Goal: Information Seeking & Learning: Understand process/instructions

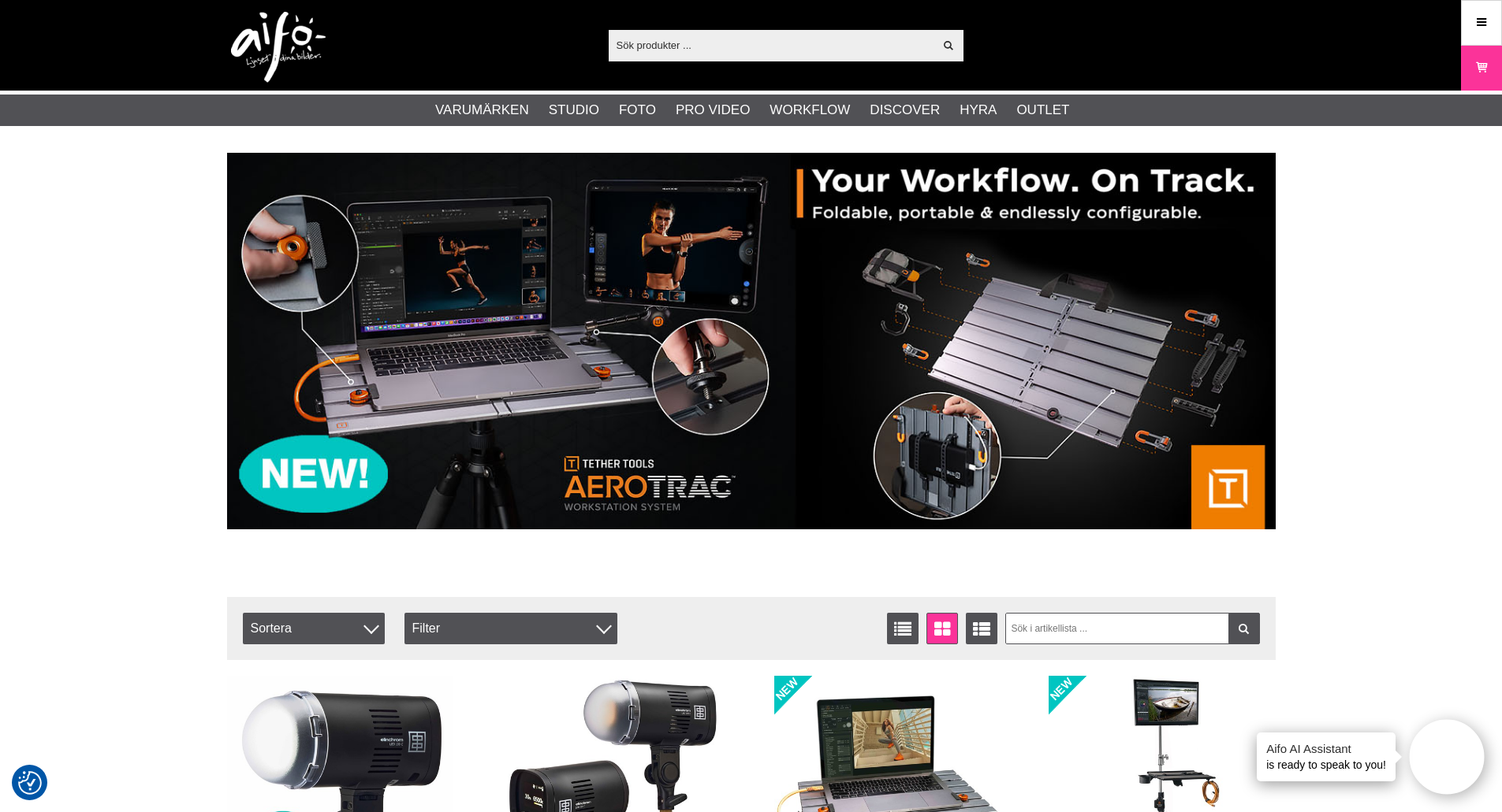
click at [692, 42] on input "text" at bounding box center [771, 45] width 325 height 24
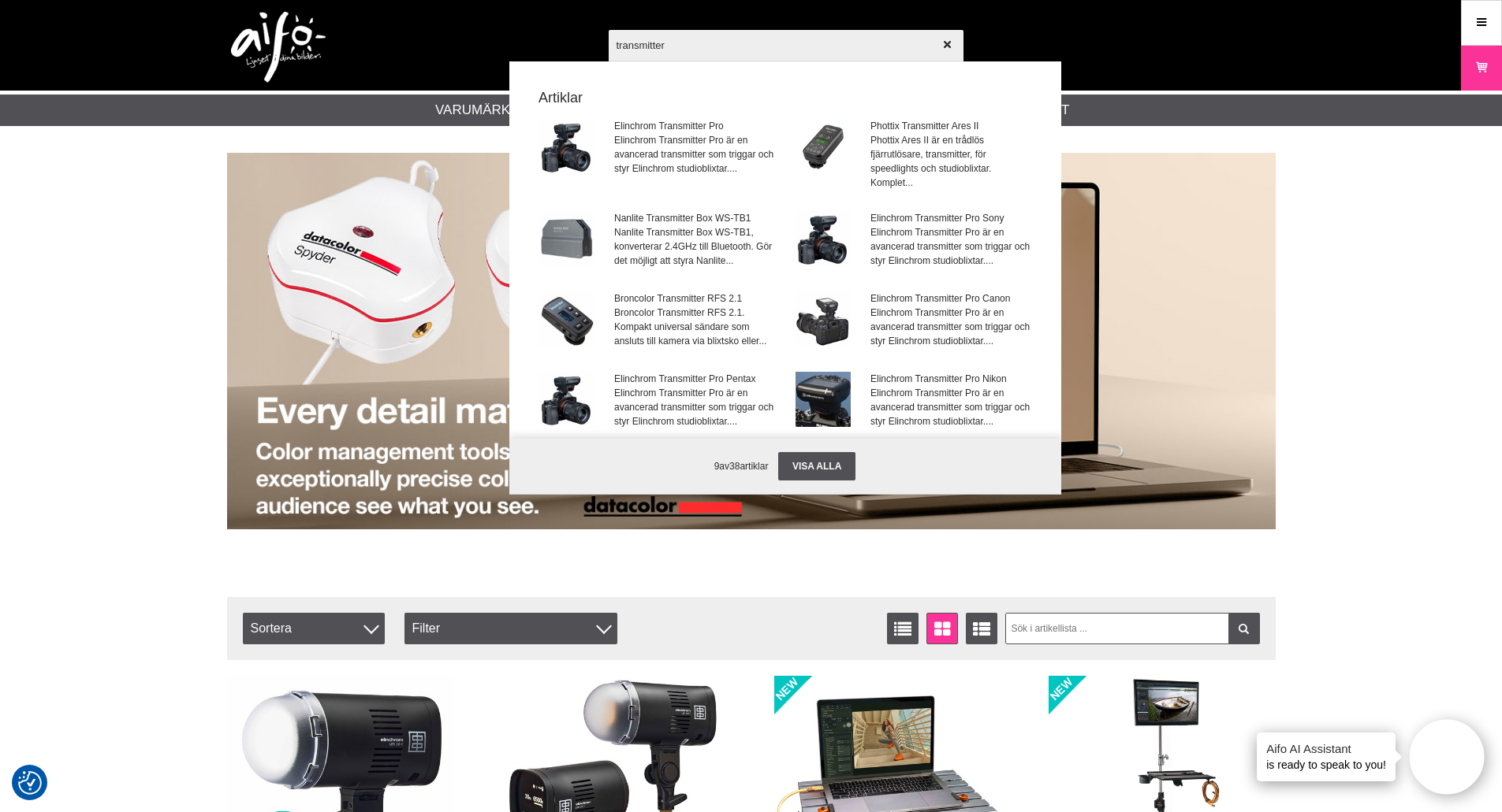
drag, startPoint x: 692, startPoint y: 42, endPoint x: 430, endPoint y: 56, distance: 262.4
click at [434, 56] on div "transmitter Visa alla Artiklar Elinchrom Transmitter Pro Elinchrom Transmitter …" at bounding box center [751, 45] width 1072 height 91
type input "transmitter"
click at [66, 352] on div at bounding box center [751, 406] width 1502 height 812
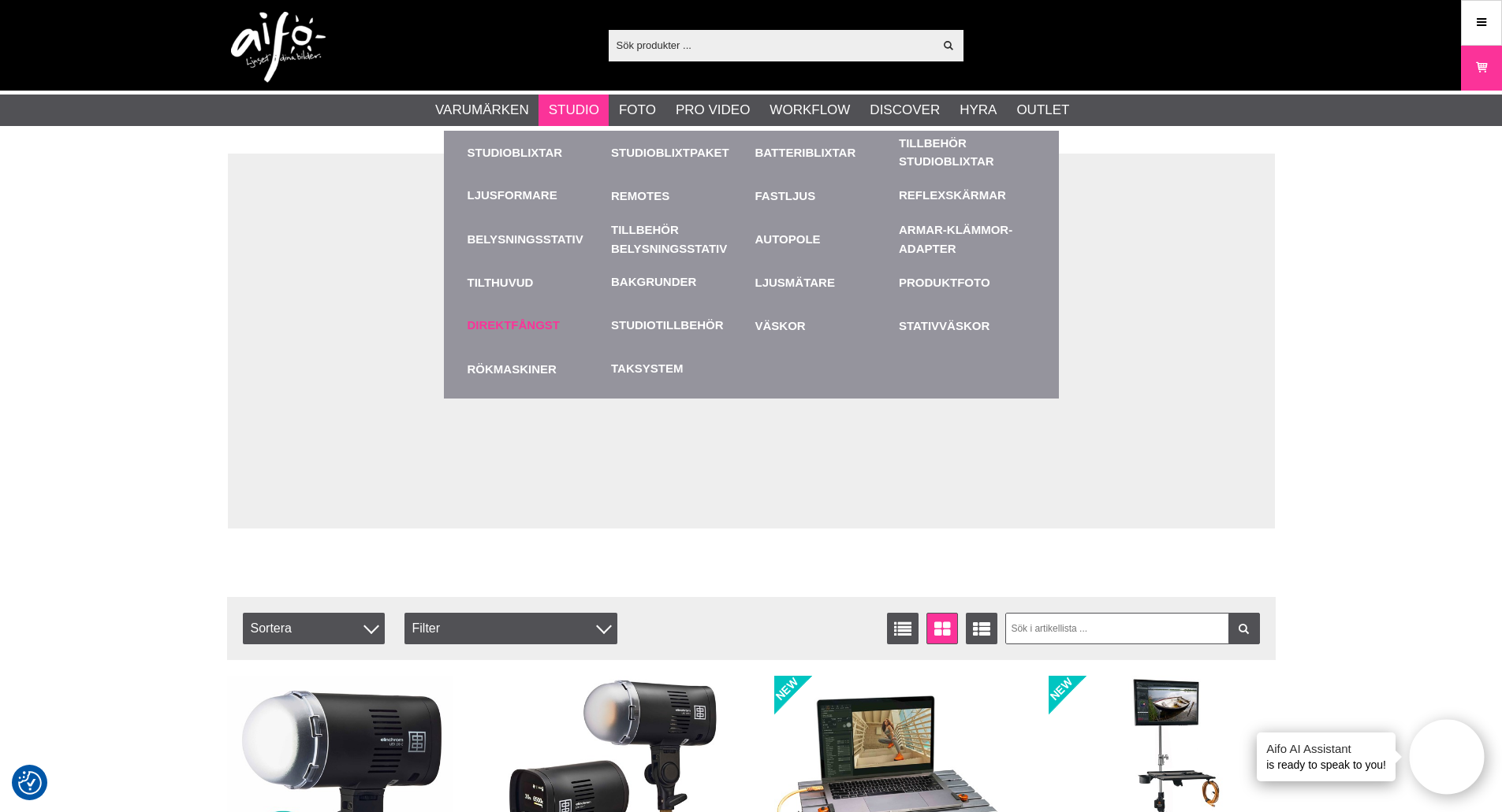
click at [544, 318] on link "Direktfångst" at bounding box center [513, 325] width 93 height 18
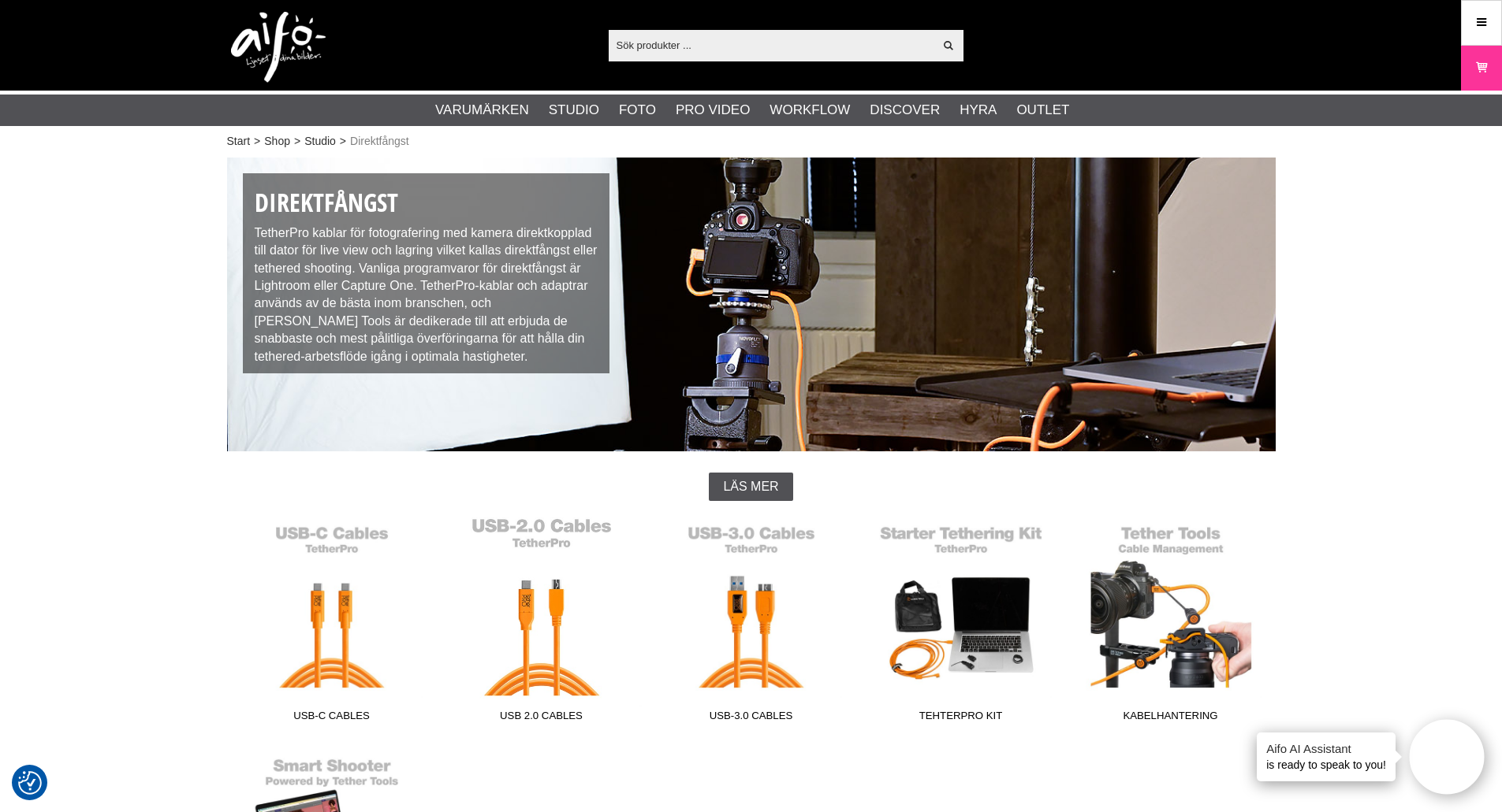
click at [555, 639] on link "USB 2.0 Cables" at bounding box center [541, 623] width 210 height 213
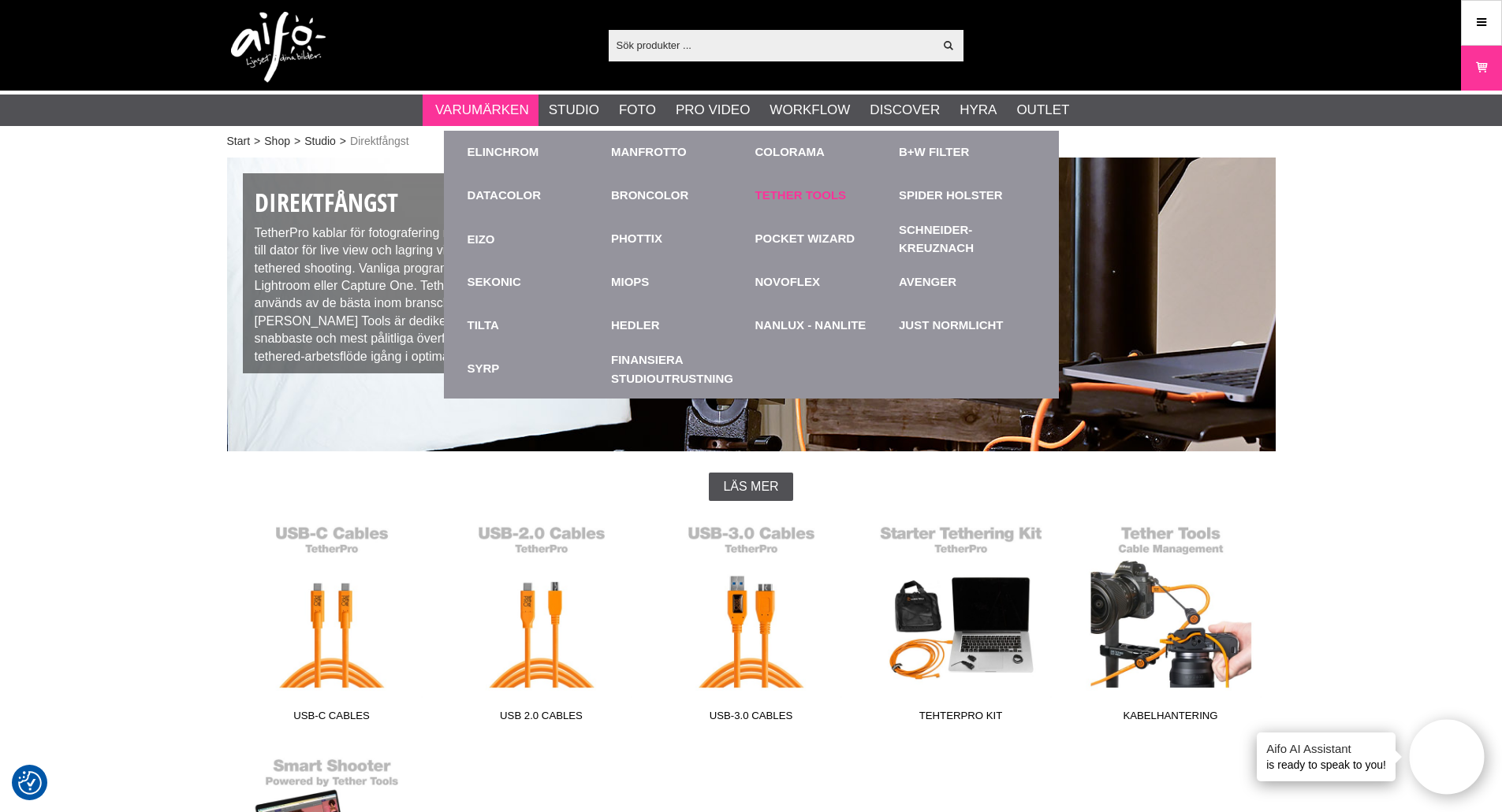
click at [804, 193] on link "Tether Tools" at bounding box center [800, 196] width 91 height 18
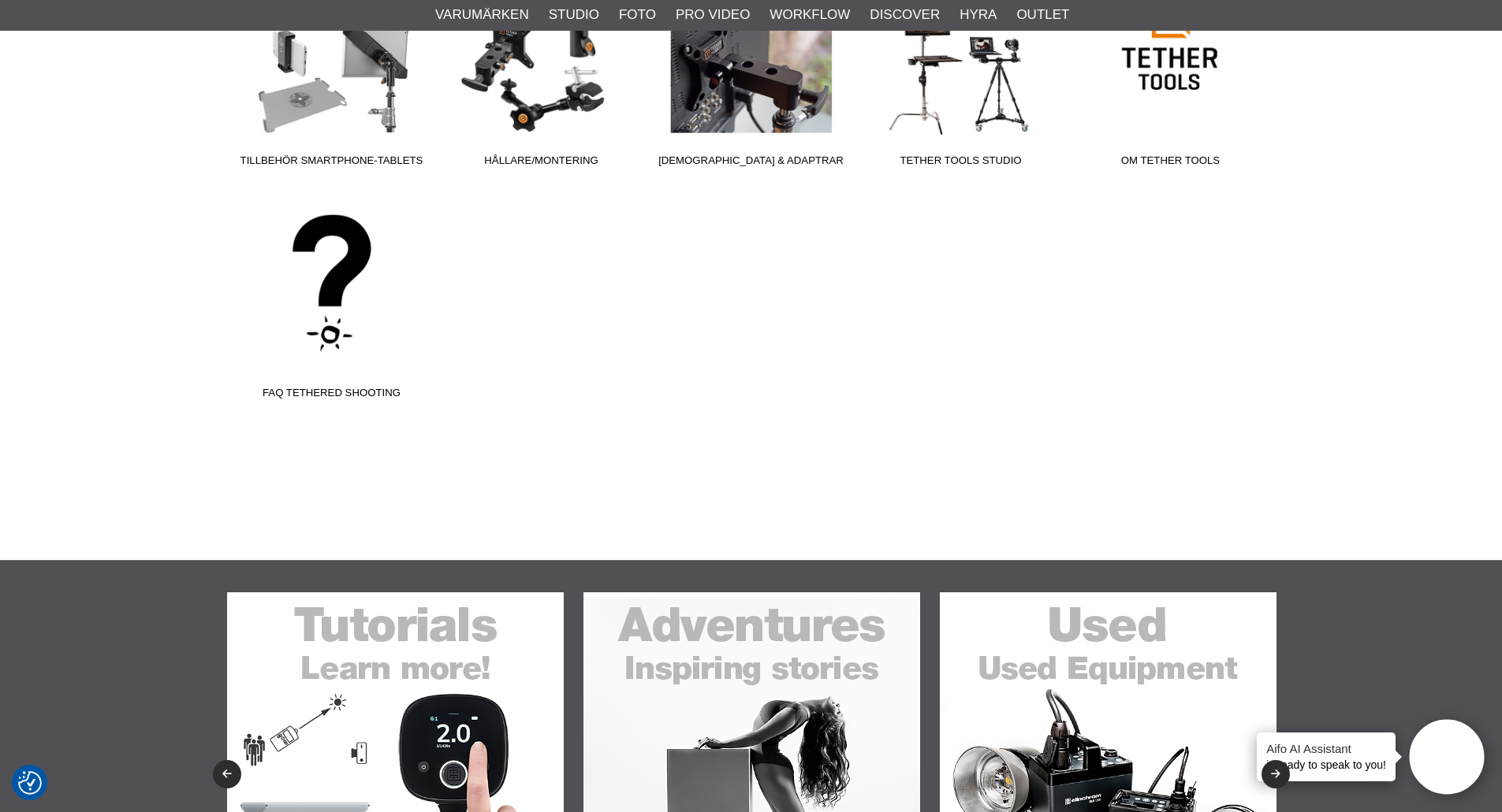
scroll to position [131, 0]
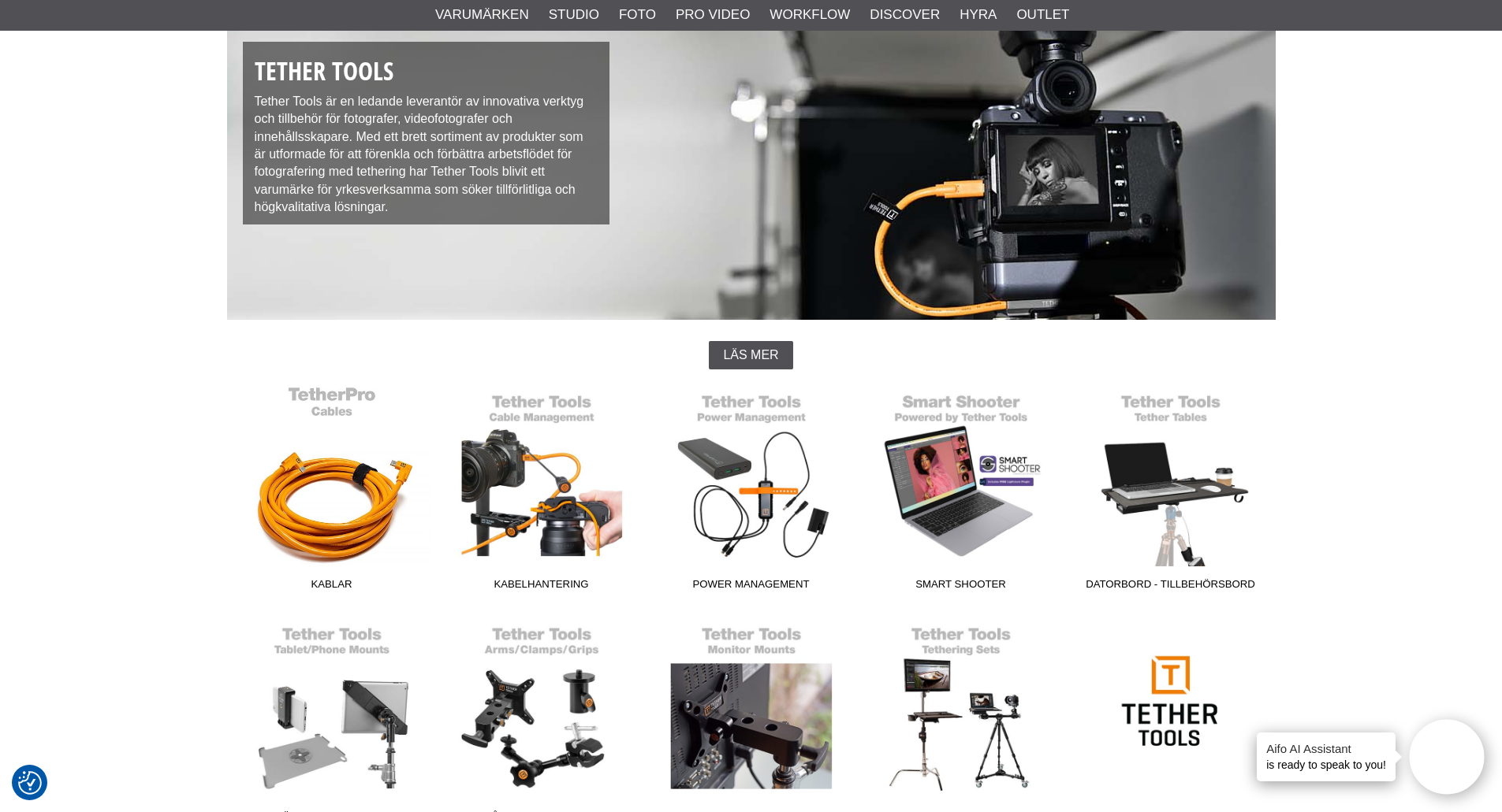
click at [313, 535] on link "Kablar" at bounding box center [332, 492] width 210 height 213
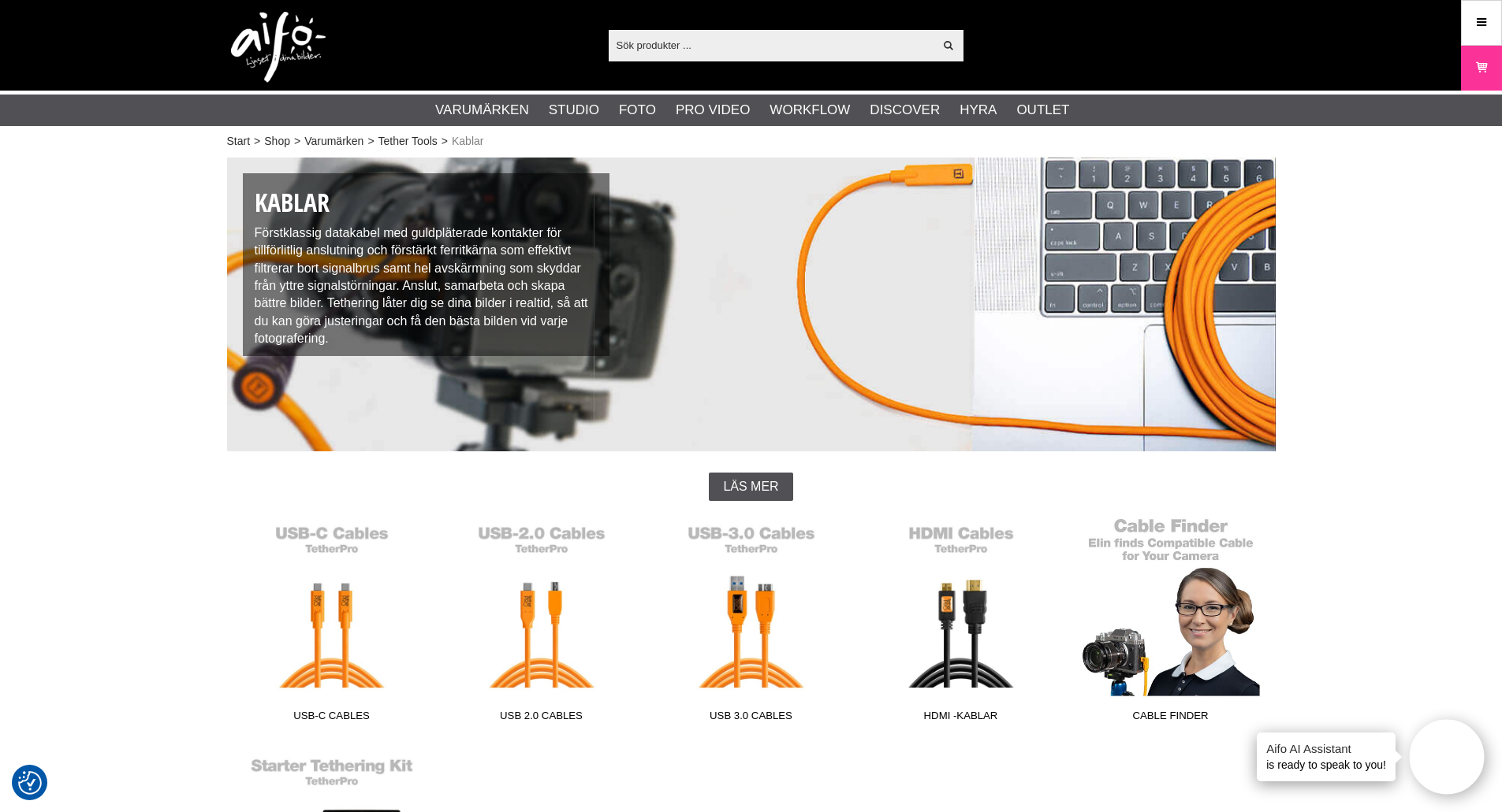
click at [1185, 616] on link "Cable Finder" at bounding box center [1170, 623] width 210 height 213
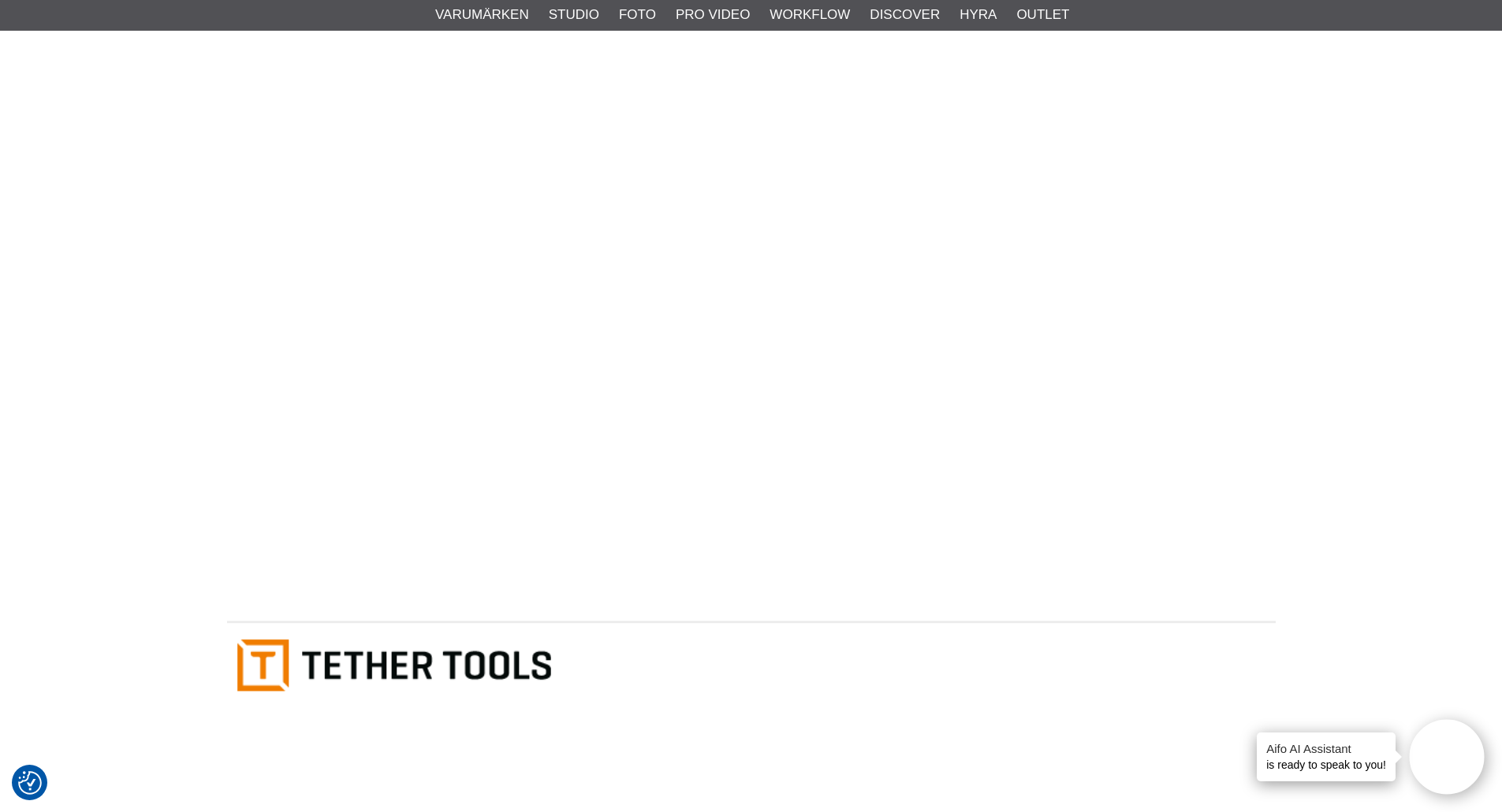
scroll to position [280, 0]
